Goal: Task Accomplishment & Management: Use online tool/utility

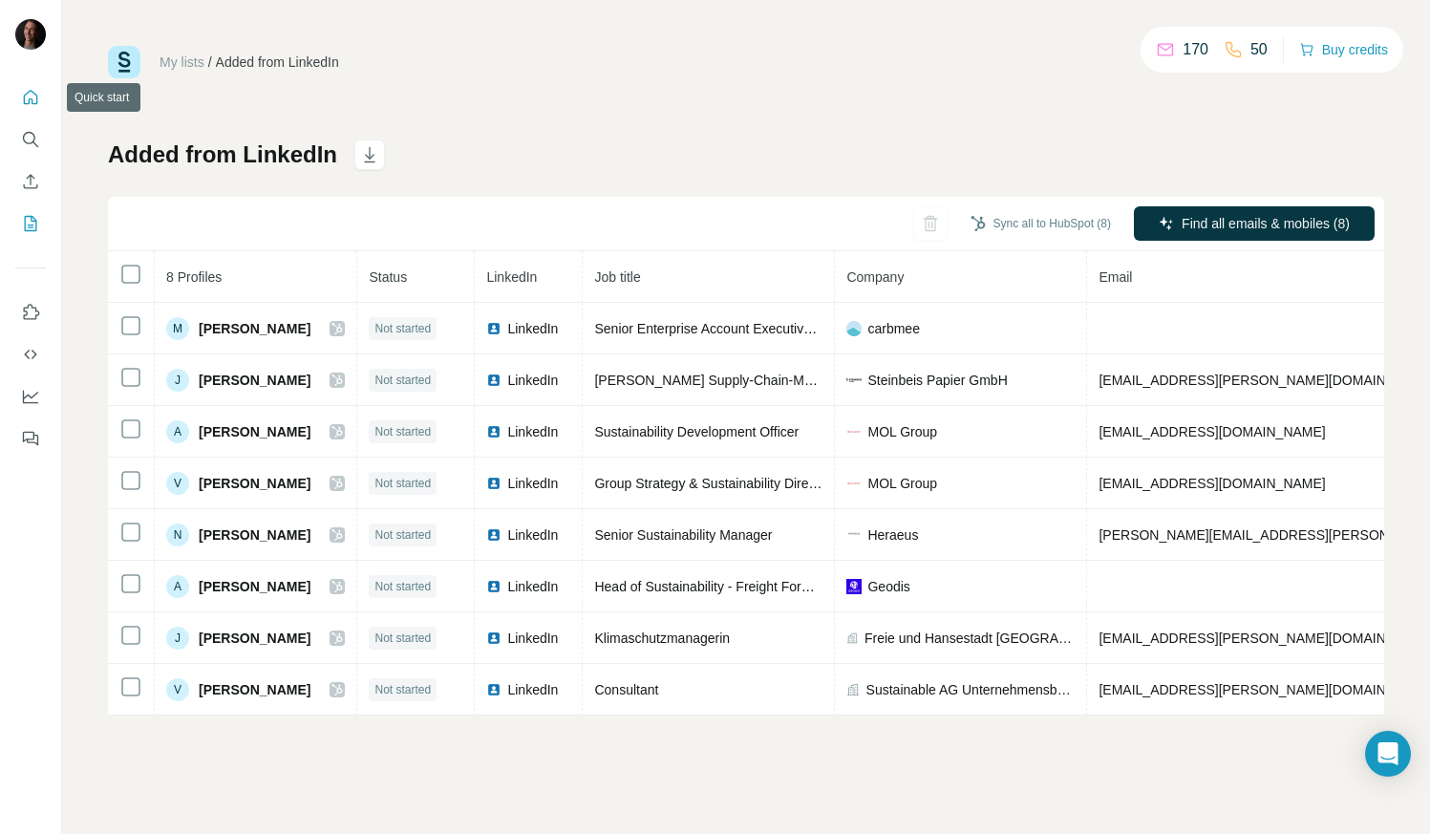
click at [28, 99] on icon "Quick start" at bounding box center [30, 97] width 19 height 19
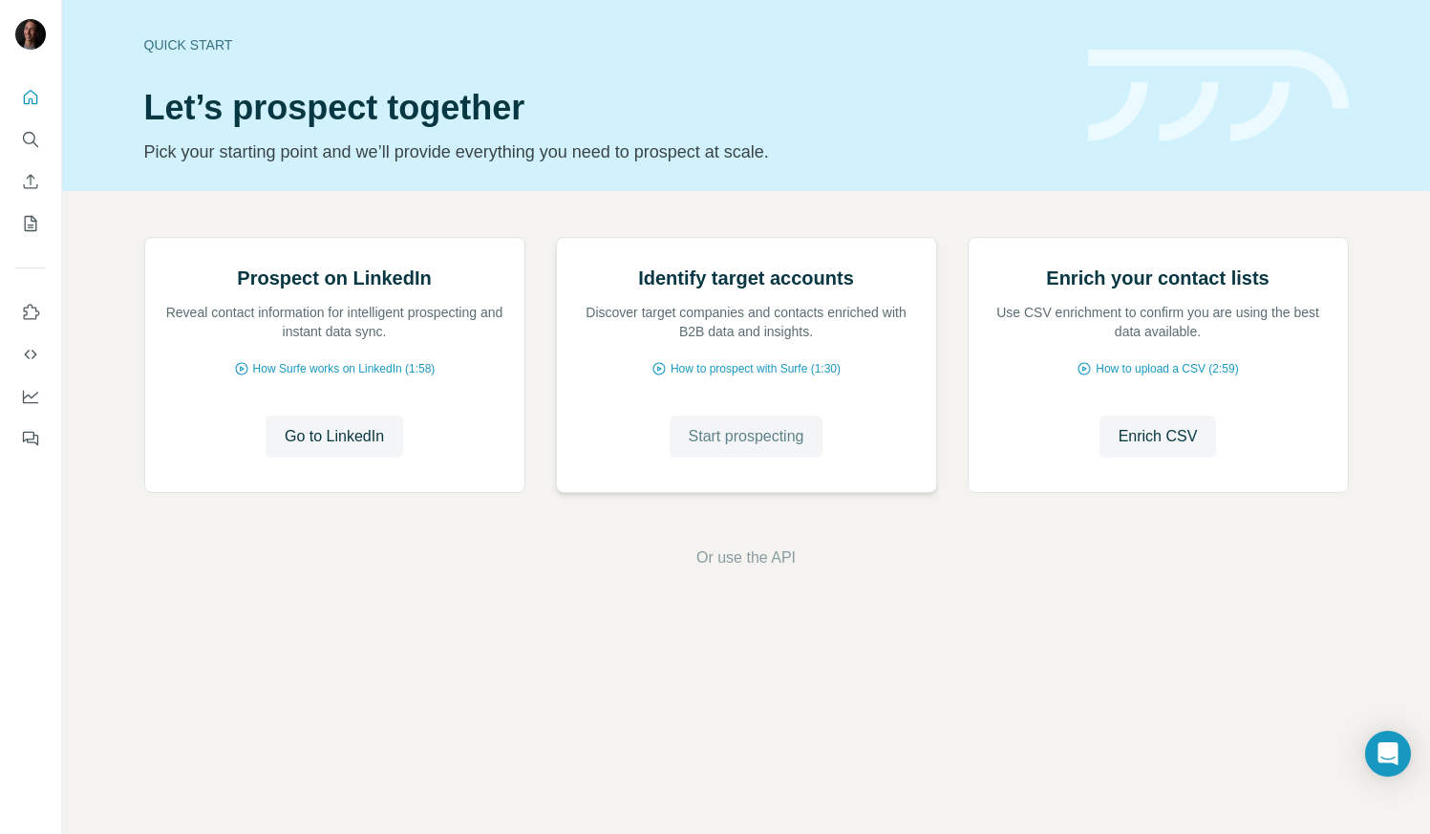
click at [770, 448] on span "Start prospecting" at bounding box center [747, 436] width 116 height 23
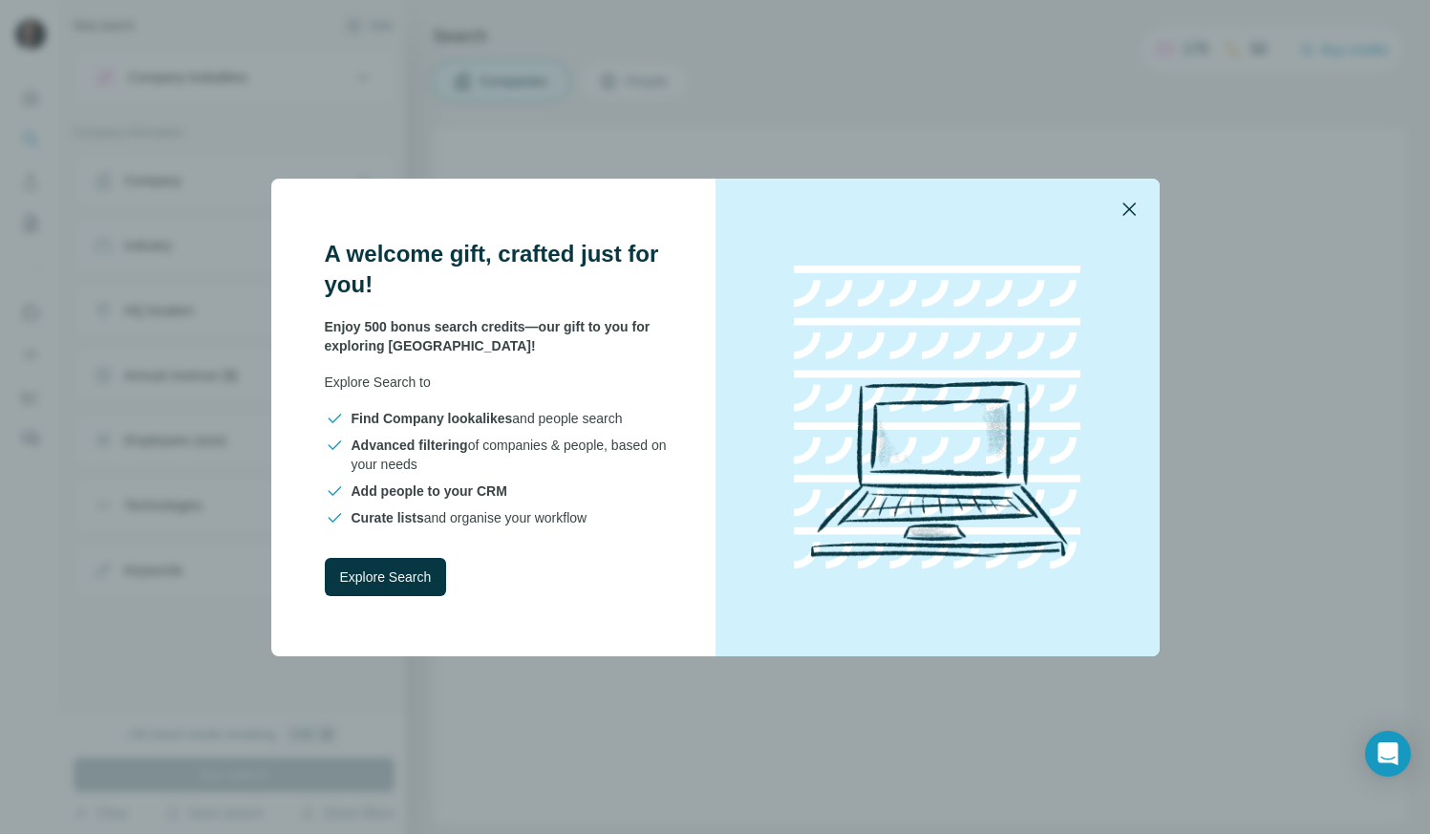
click at [1127, 201] on icon "button" at bounding box center [1129, 209] width 23 height 23
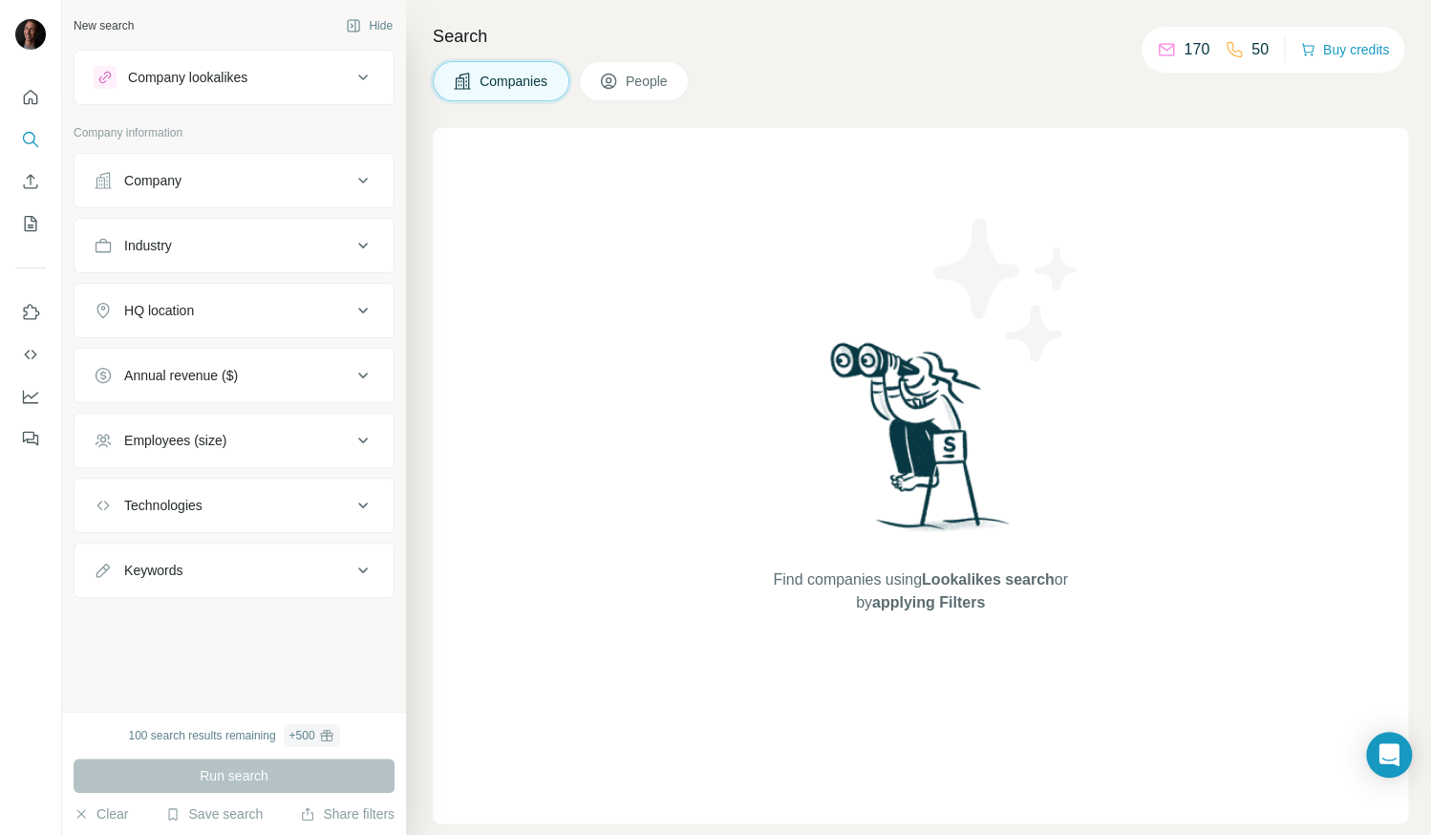
click at [237, 196] on button "Company" at bounding box center [234, 181] width 319 height 46
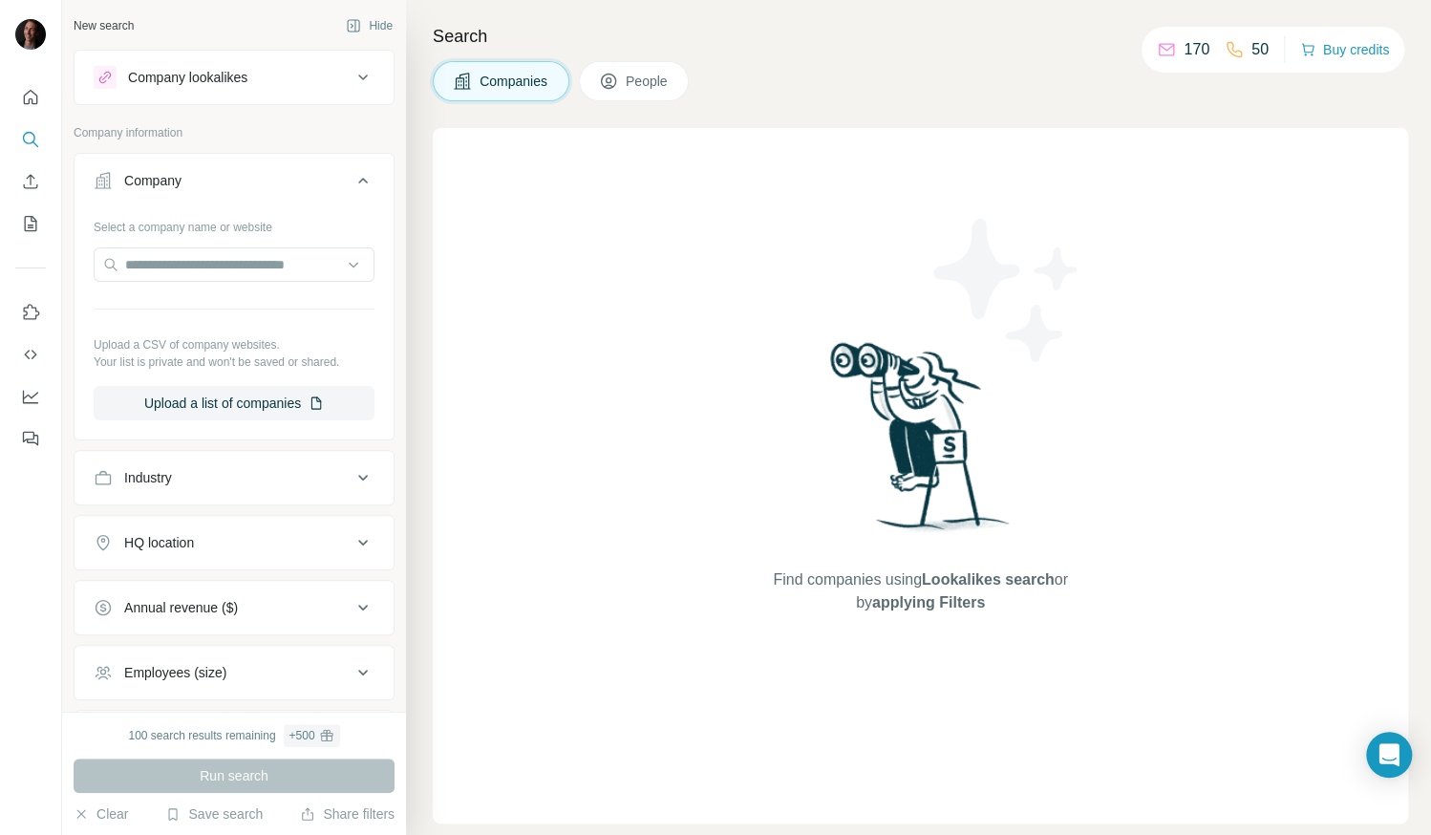
click at [237, 196] on button "Company" at bounding box center [234, 185] width 319 height 54
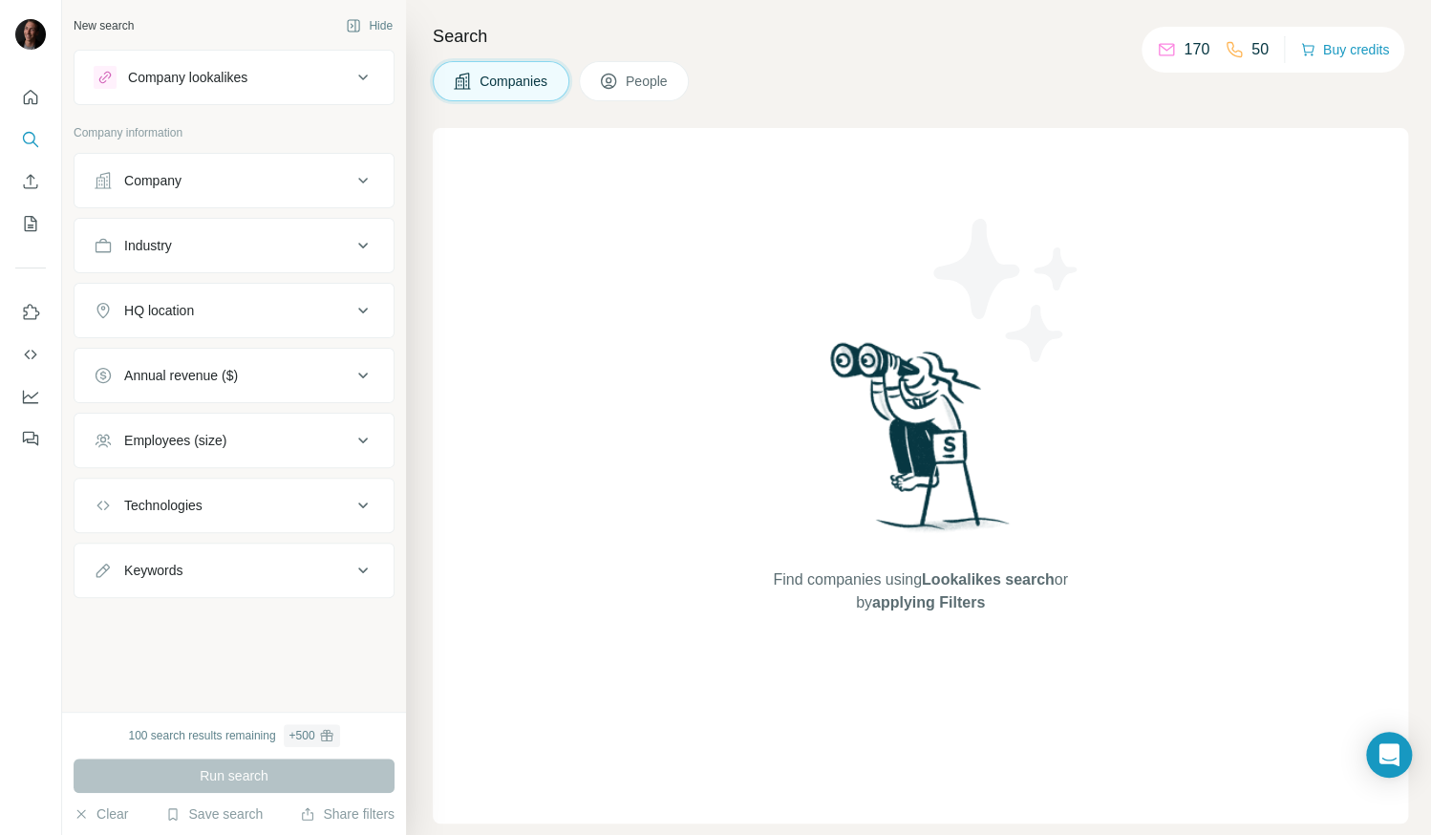
click at [250, 250] on div "Industry" at bounding box center [223, 245] width 258 height 19
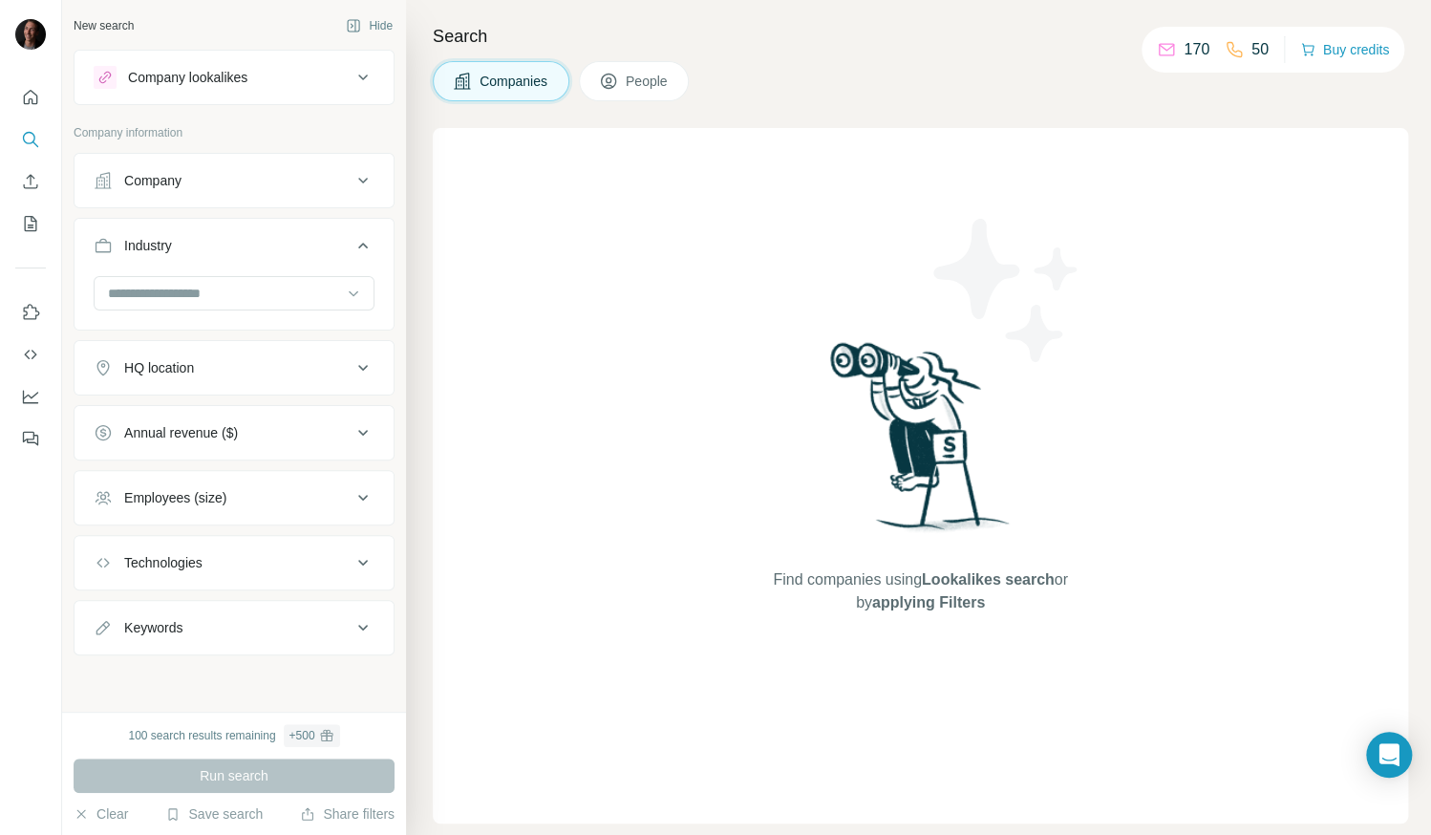
click at [298, 248] on div "Industry" at bounding box center [223, 245] width 258 height 19
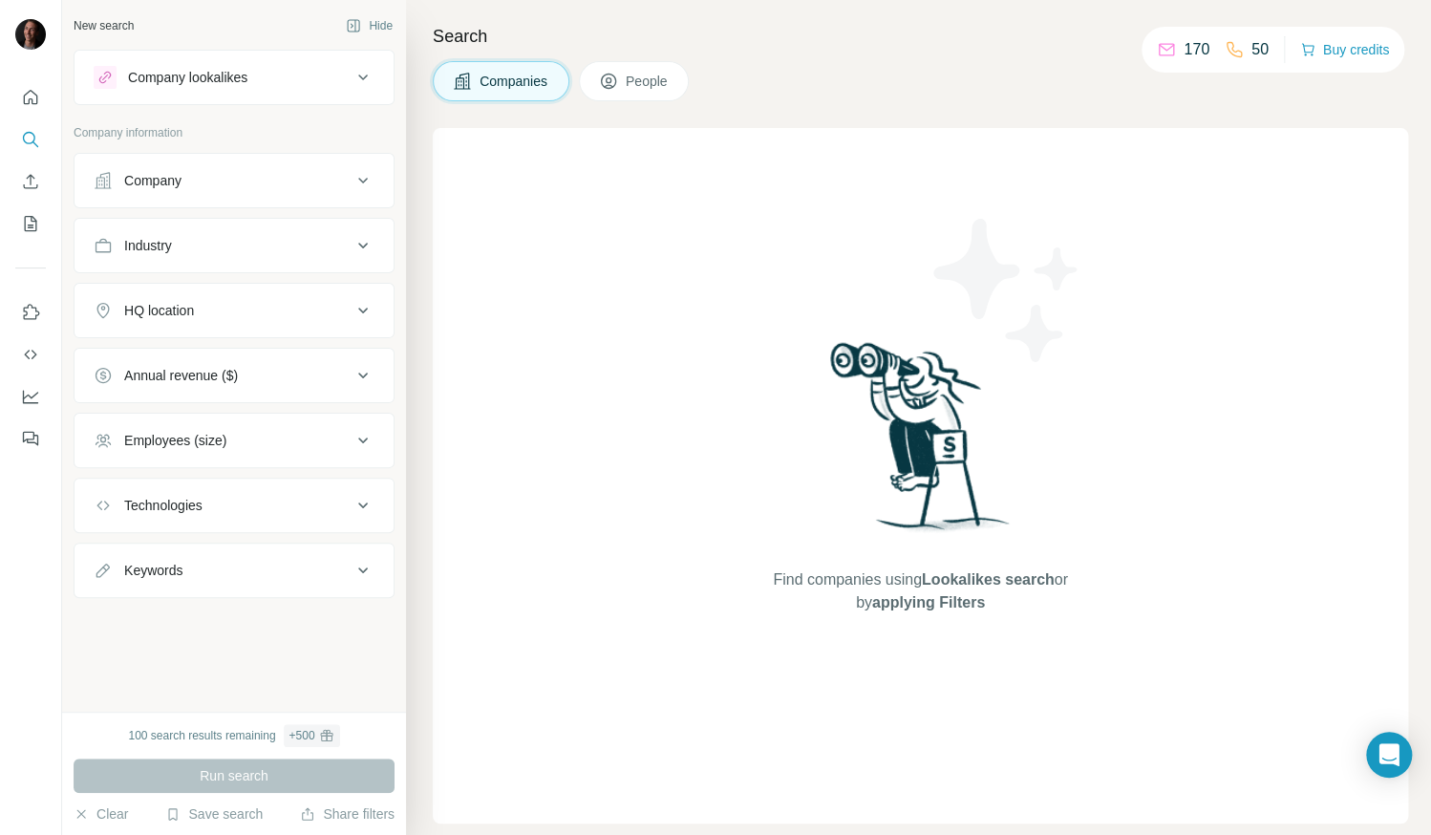
click at [358, 440] on icon at bounding box center [363, 440] width 23 height 23
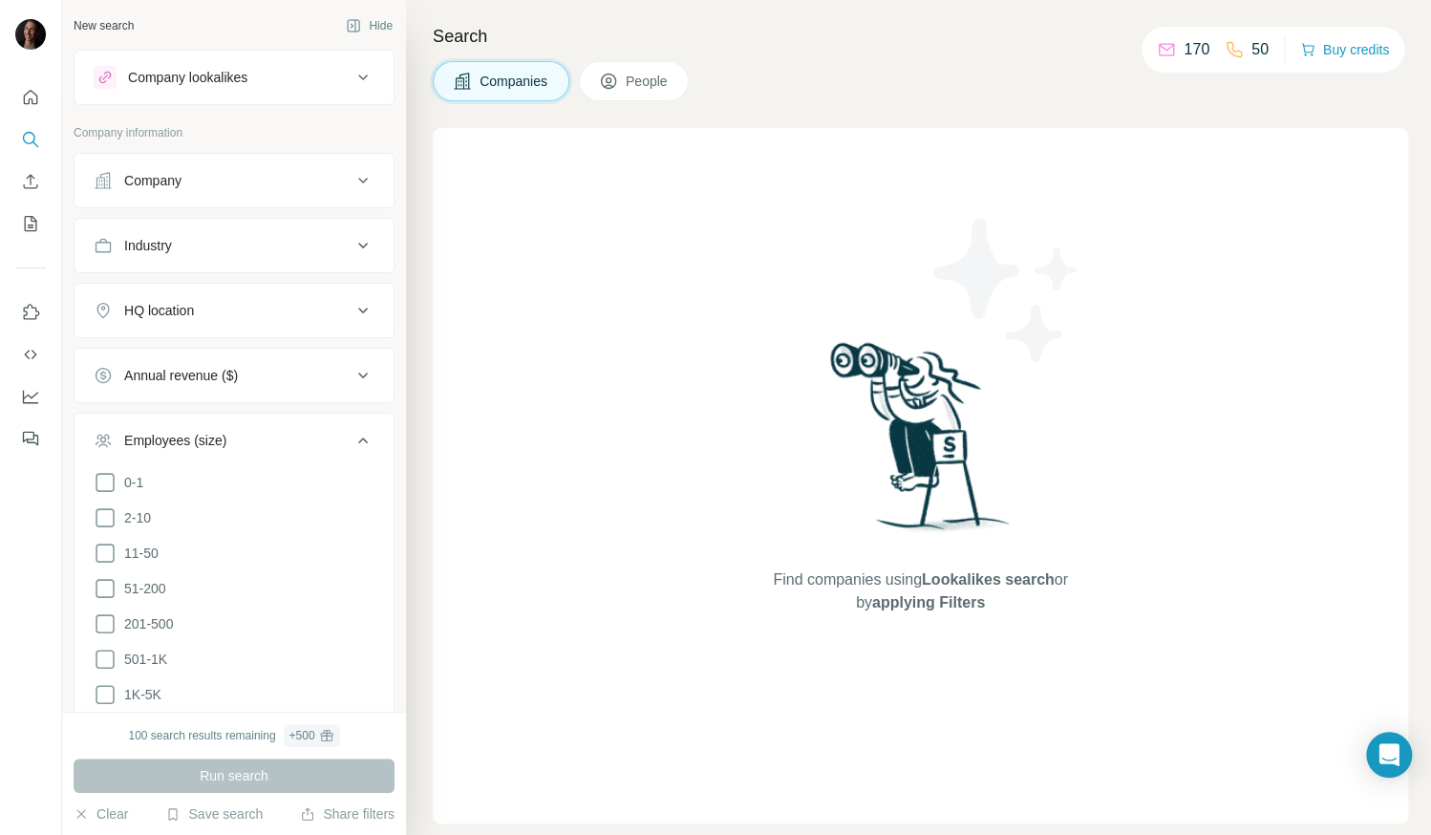
click at [358, 440] on icon at bounding box center [363, 441] width 10 height 6
